Goal: Task Accomplishment & Management: Manage account settings

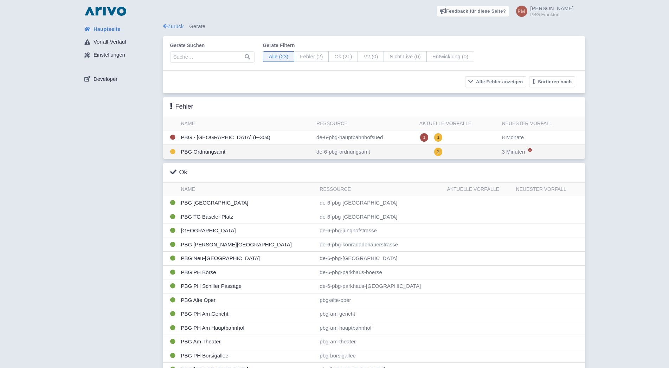
click at [273, 154] on td "PBG Ordnungsamt" at bounding box center [246, 152] width 136 height 14
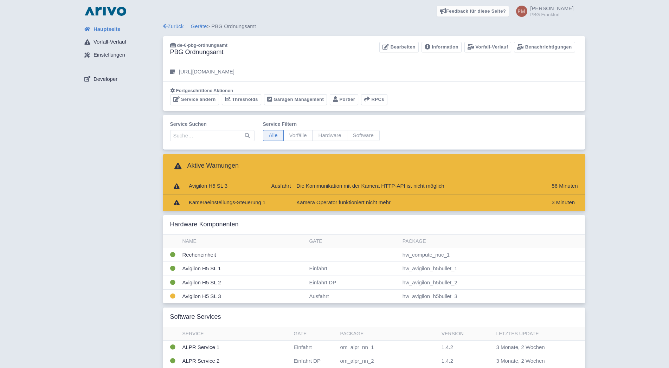
scroll to position [36, 0]
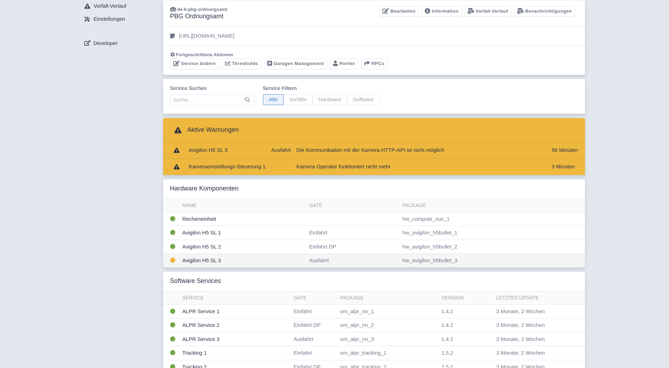
click at [237, 261] on td "Avigilon H5 SL 3" at bounding box center [243, 261] width 127 height 14
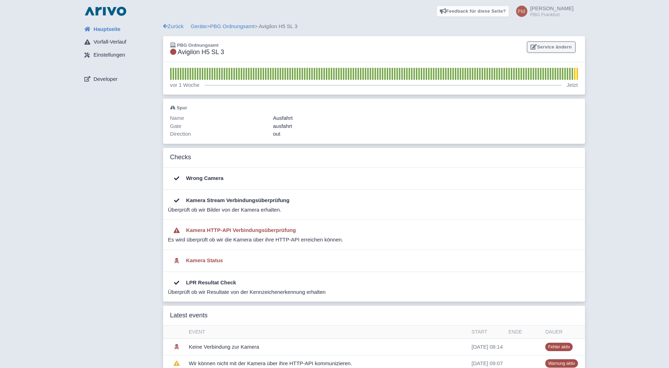
click at [548, 49] on link "Service ändern" at bounding box center [550, 47] width 47 height 11
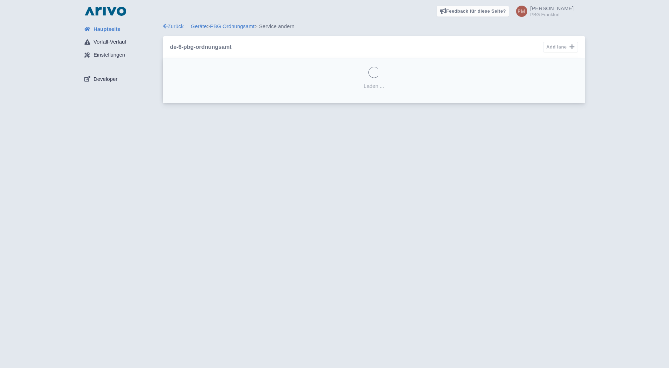
select select "e01f82bf-663c-45c0-a227-2a95c4f87cbf"
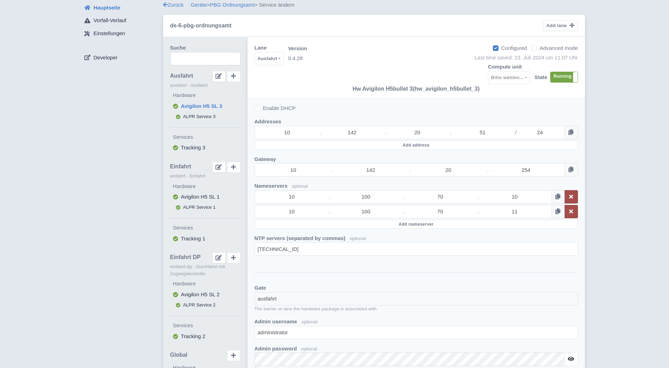
scroll to position [36, 0]
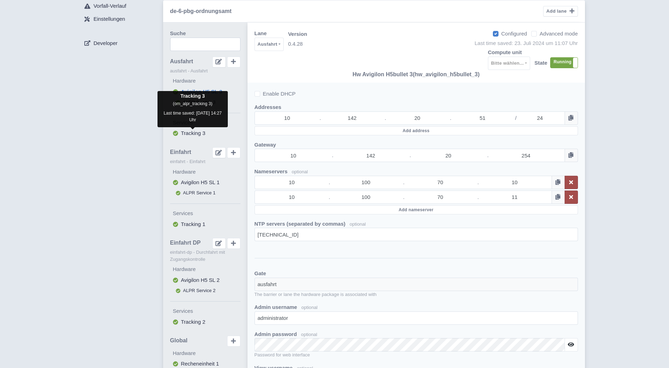
click at [190, 132] on span "Tracking 3" at bounding box center [193, 133] width 24 height 6
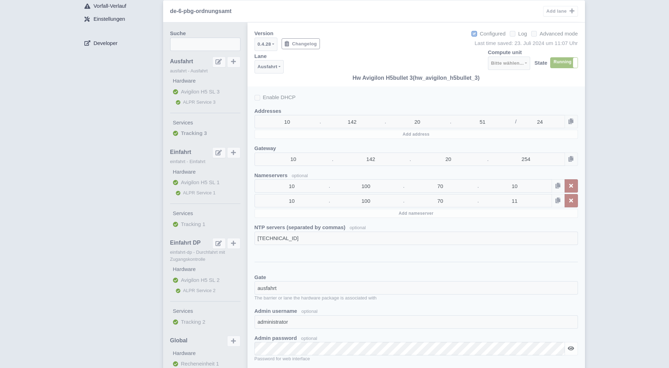
select select
select select "0c19f1e8-05f5-4d84-9b87-27048b6f4cae"
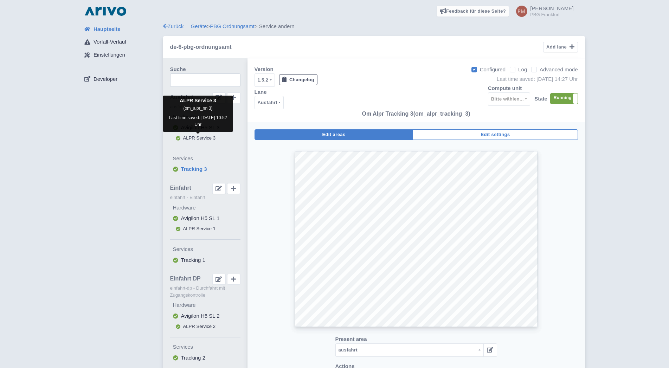
click at [190, 136] on span "ALPR Service 3" at bounding box center [199, 137] width 33 height 5
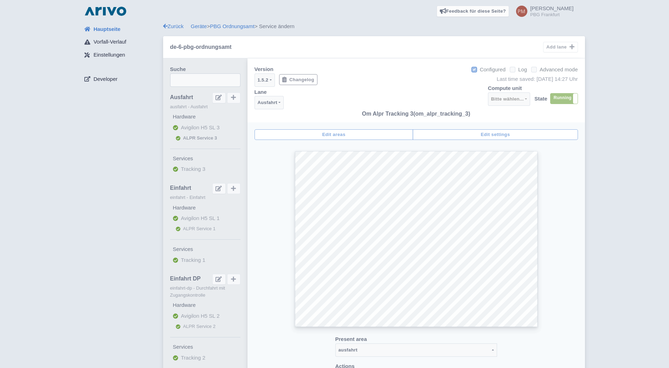
select select
select select "3e4f05f2-75bf-4524-9a83-f293ada140c9"
select select "c16bfe8d-9f27-46eb-8989-131b4af2f621"
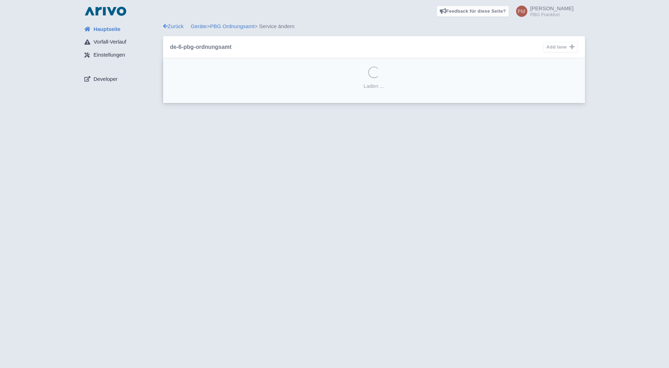
select select "c16bfe8d-9f27-46eb-8989-131b4af2f621"
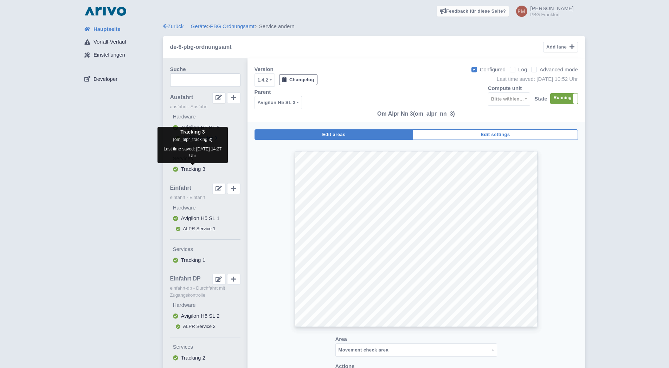
click at [191, 170] on span "Tracking 3" at bounding box center [193, 169] width 24 height 6
select select
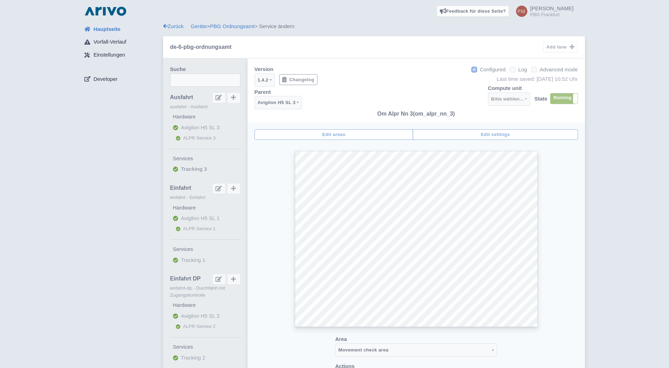
select select "0c19f1e8-05f5-4d84-9b87-27048b6f4cae"
select select
select select "e01f82bf-663c-45c0-a227-2a95c4f87cbf"
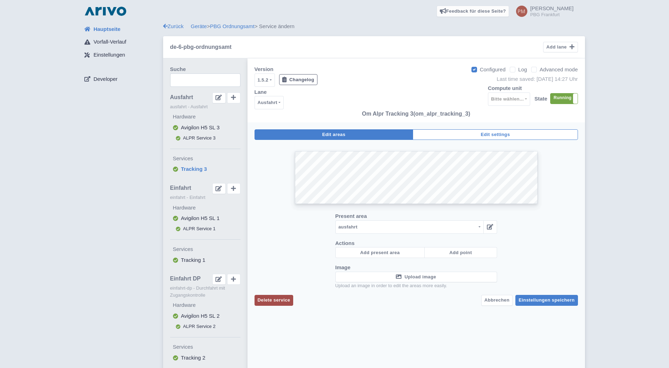
click at [111, 27] on span "Hauptseite" at bounding box center [107, 29] width 27 height 8
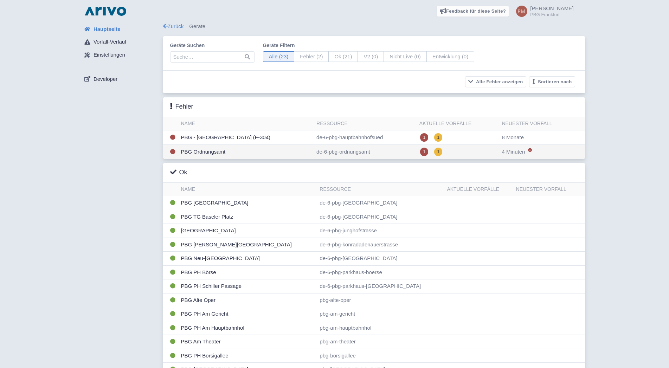
click at [254, 155] on td "PBG Ordnungsamt" at bounding box center [246, 152] width 136 height 14
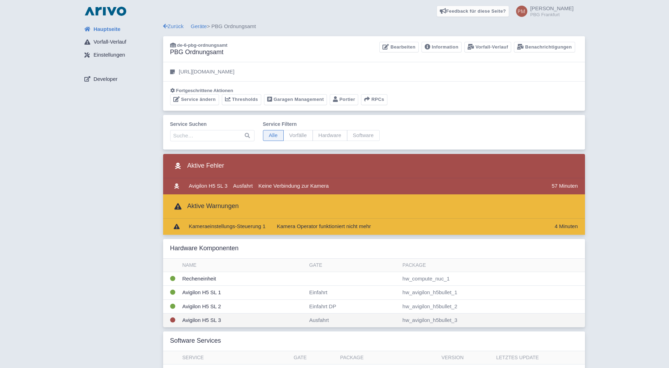
click at [239, 317] on td "Avigilon H5 SL 3" at bounding box center [243, 321] width 127 height 14
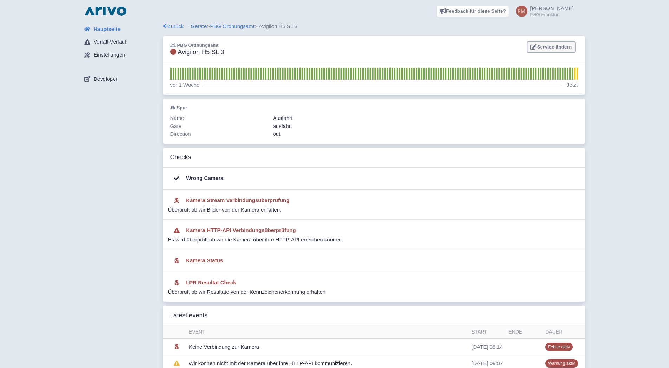
click at [569, 45] on link "Service ändern" at bounding box center [550, 47] width 47 height 11
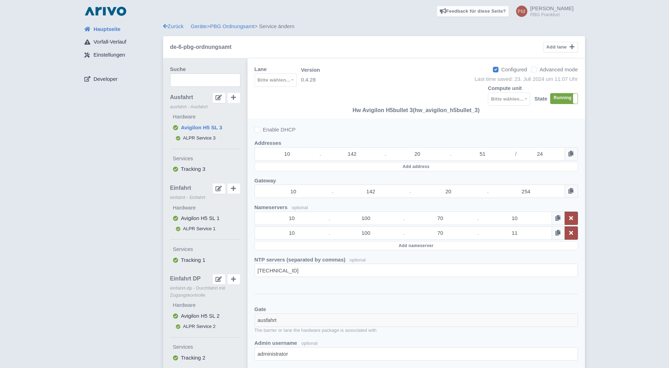
select select "e01f82bf-663c-45c0-a227-2a95c4f87cbf"
select select
click at [571, 154] on icon at bounding box center [570, 154] width 5 height 6
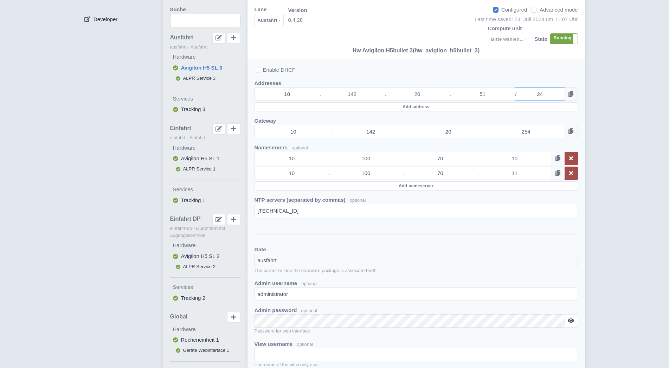
scroll to position [72, 0]
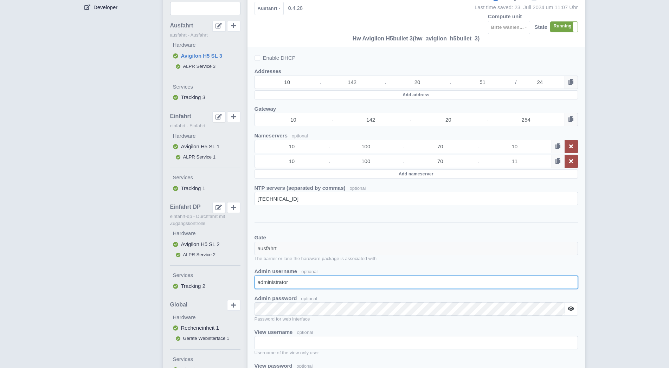
drag, startPoint x: 240, startPoint y: 286, endPoint x: 219, endPoint y: 285, distance: 21.8
click at [254, 285] on input "administrator" at bounding box center [415, 282] width 323 height 13
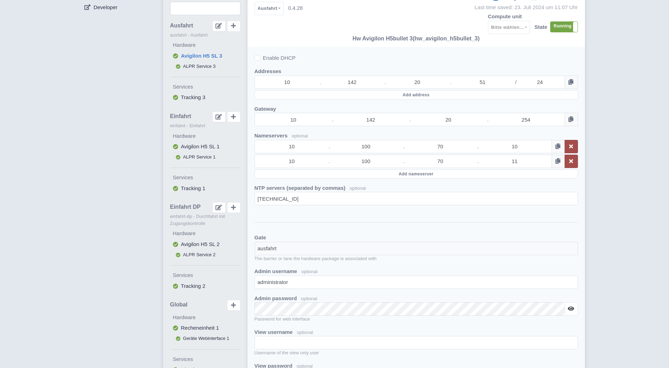
click at [599, 242] on div "Hauptseite Vorfall-Verlauf Einstellungen Developer Zurück Geräte > PBG Ordnungs…" at bounding box center [335, 286] width 658 height 670
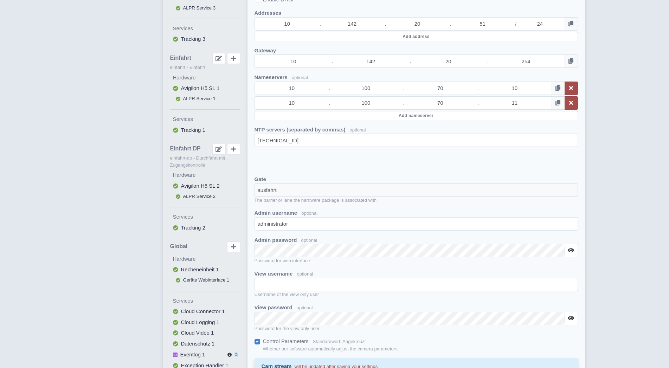
scroll to position [143, 0]
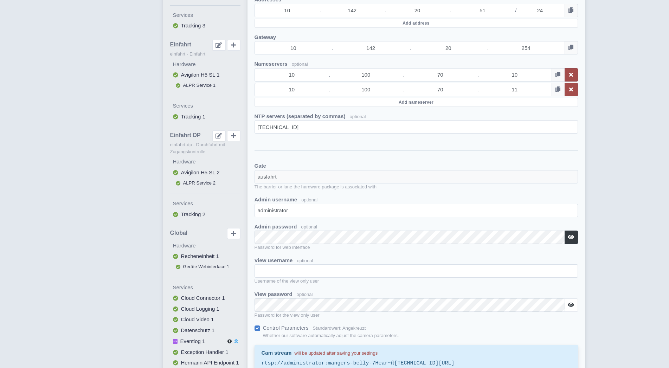
click at [571, 238] on icon at bounding box center [571, 237] width 6 height 6
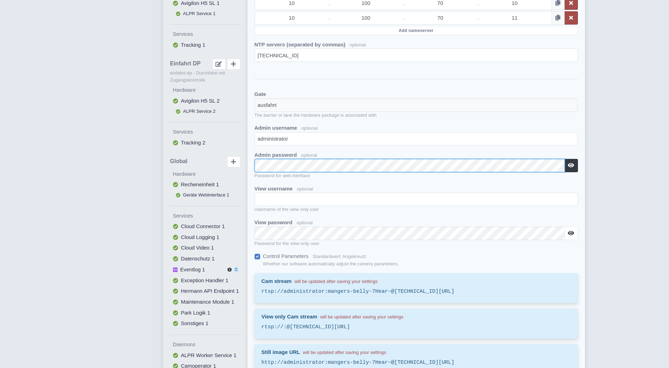
scroll to position [108, 0]
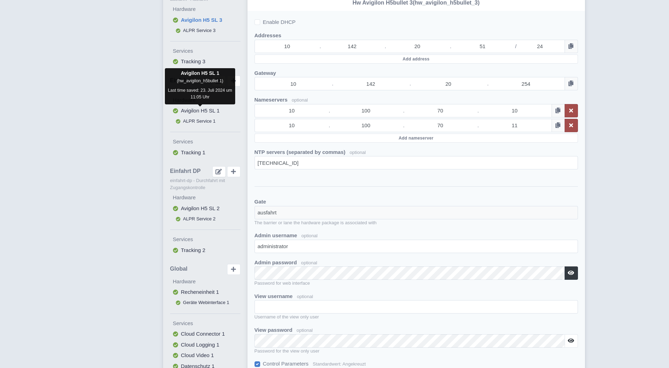
click at [187, 110] on span "Avigilon H5 SL 1" at bounding box center [200, 111] width 39 height 6
select select "030d5eac-4230-4a16-ab95-f8f1d06fea27"
select select
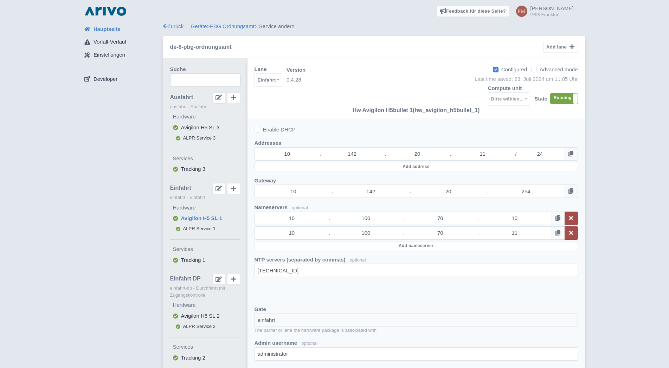
click at [88, 284] on div "Hauptseite Vorfall-Verlauf Einstellungen Developer" at bounding box center [121, 357] width 84 height 670
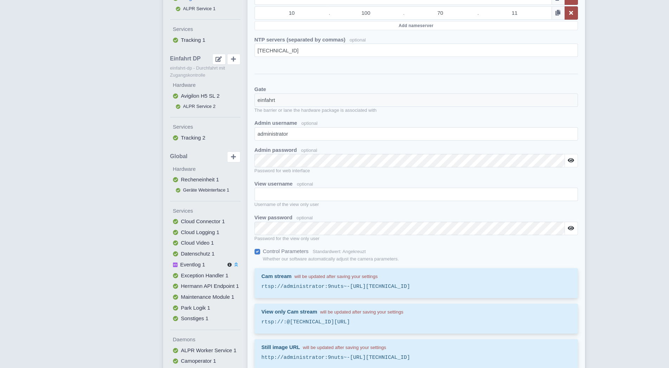
scroll to position [251, 0]
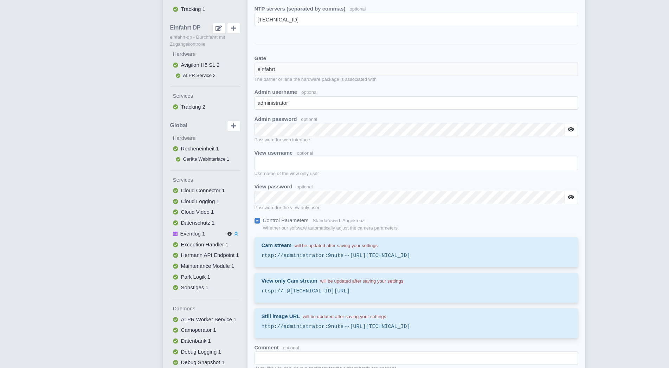
drag, startPoint x: 500, startPoint y: 257, endPoint x: 262, endPoint y: 258, distance: 238.3
click at [260, 258] on div "Cam stream will be updated after saving your settings rtsp://administrator:9nut…" at bounding box center [415, 252] width 323 height 30
copy samp "rtsp://administrator:9nuts~-Freeware-pars@10.142.20.11/defaultPrimary?streamTyp…"
drag, startPoint x: 401, startPoint y: 292, endPoint x: 260, endPoint y: 293, distance: 140.6
click at [260, 293] on div "View only Cam stream will be updated after saving your settings rtsp://:@10.142…" at bounding box center [415, 288] width 323 height 30
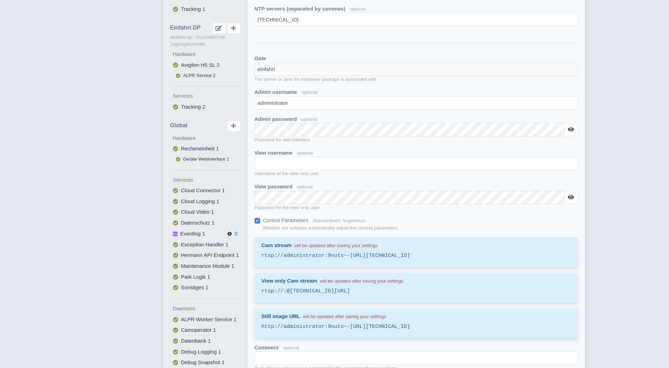
copy samp "rtsp://:@10.142.20.11/defaultPrimary?streamType=u"
click at [118, 144] on div "Hauptseite Vorfall-Verlauf Einstellungen Developer" at bounding box center [121, 107] width 84 height 670
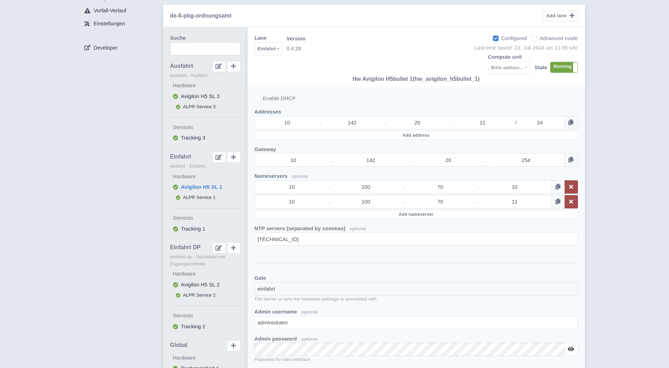
scroll to position [0, 0]
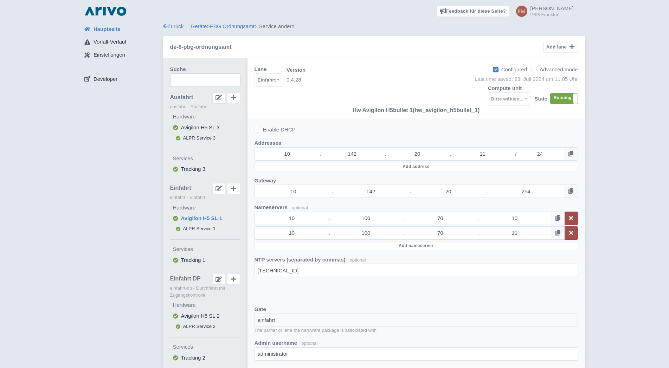
click at [104, 28] on span "Hauptseite" at bounding box center [107, 29] width 27 height 8
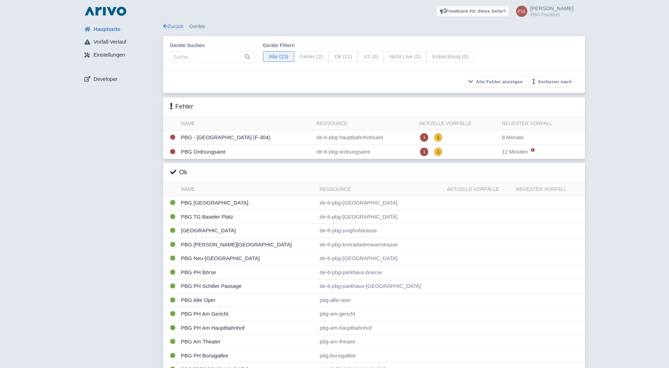
click at [105, 30] on span "Hauptseite" at bounding box center [107, 29] width 27 height 8
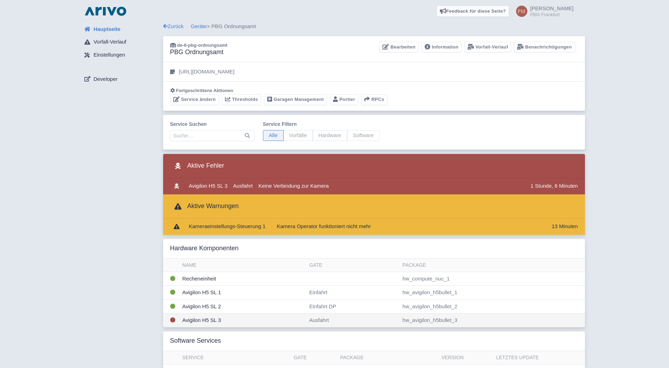
click at [220, 321] on td "Avigilon H5 SL 3" at bounding box center [243, 321] width 127 height 14
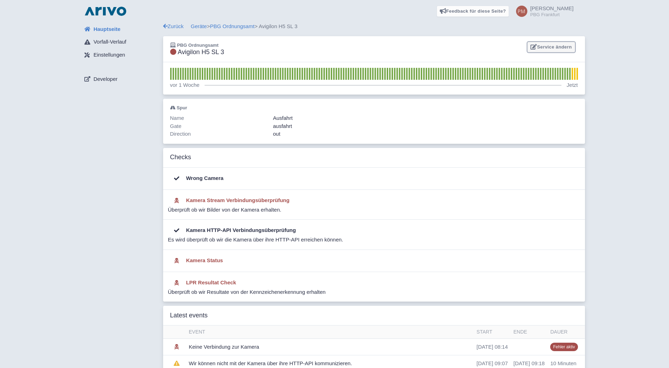
click at [559, 46] on link "Service ändern" at bounding box center [550, 47] width 47 height 11
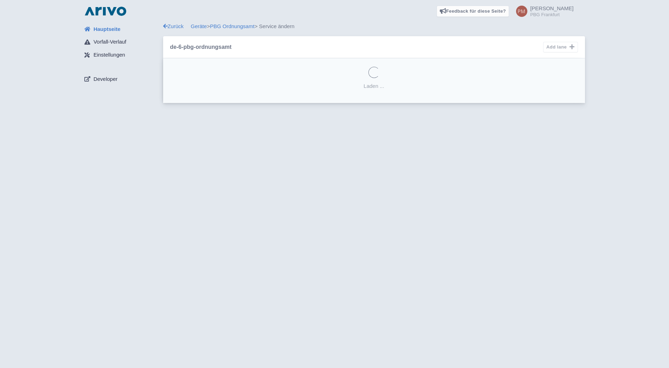
select select "e01f82bf-663c-45c0-a227-2a95c4f87cbf"
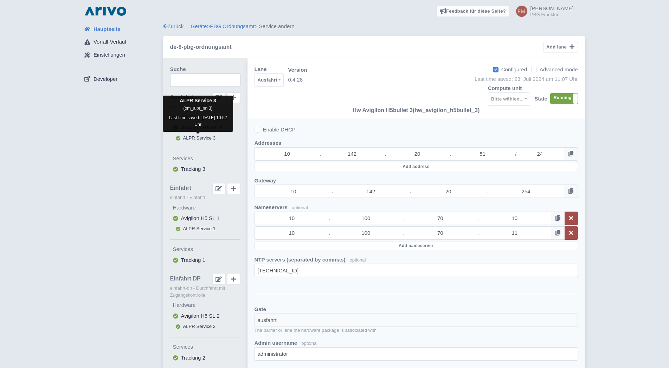
click at [186, 139] on span "ALPR Service 3" at bounding box center [199, 137] width 33 height 5
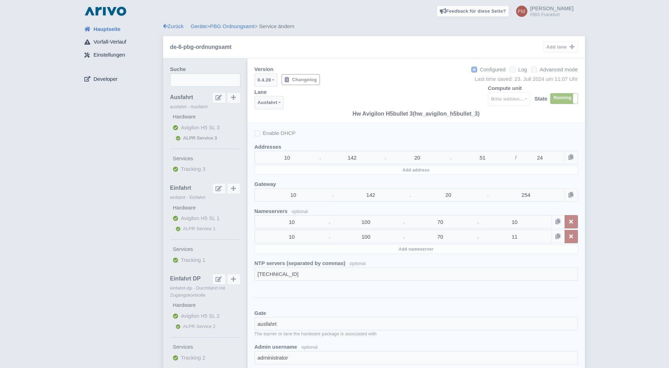
select select
select select "c16bfe8d-9f27-46eb-8989-131b4af2f621"
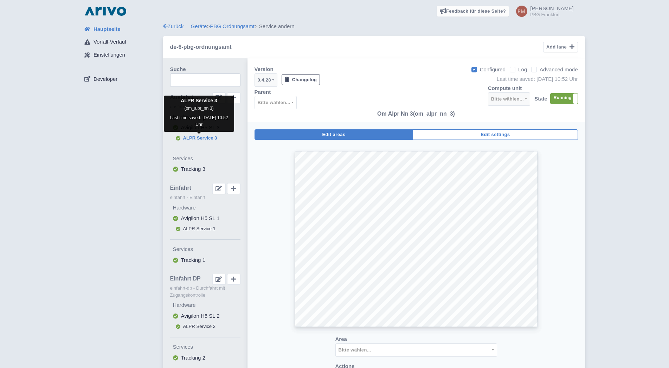
select select
select select "3e4f05f2-75bf-4524-9a83-f293ada140c9"
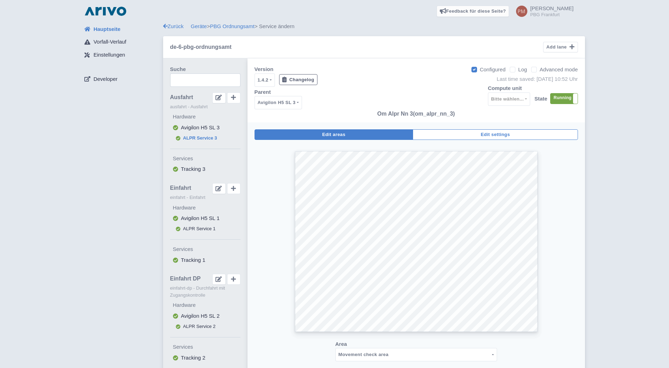
click at [113, 30] on span "Hauptseite" at bounding box center [107, 29] width 27 height 8
